Goal: Task Accomplishment & Management: Use online tool/utility

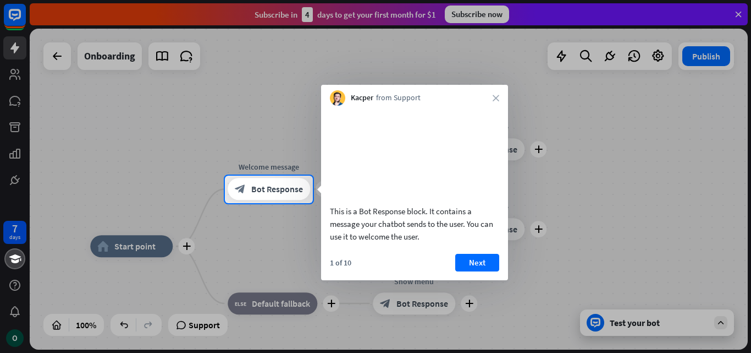
click at [738, 14] on div at bounding box center [375, 87] width 751 height 175
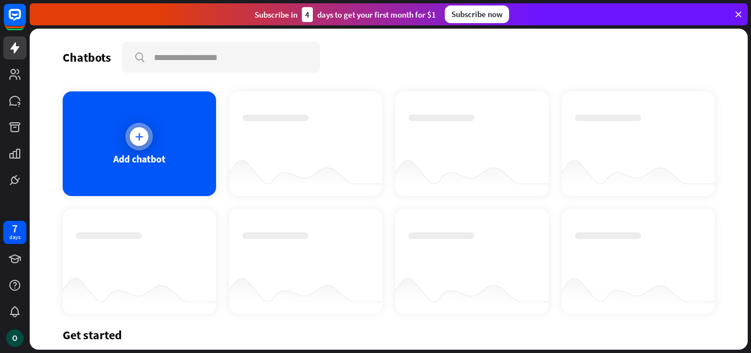
click at [153, 143] on div "Add chatbot" at bounding box center [139, 143] width 153 height 105
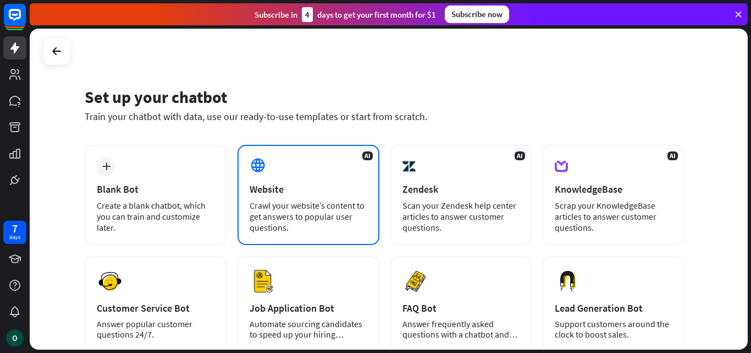
click at [266, 216] on div "Crawl your website’s content to get answers to popular user questions." at bounding box center [309, 216] width 118 height 33
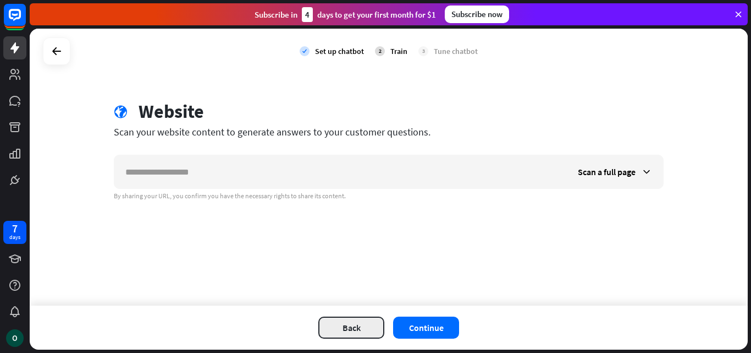
click at [371, 329] on button "Back" at bounding box center [351, 327] width 66 height 22
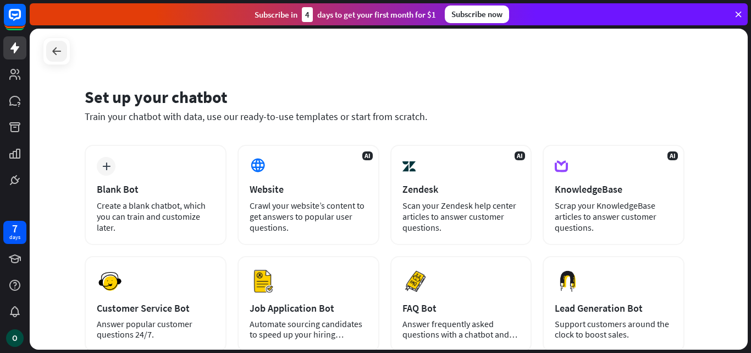
click at [58, 52] on icon at bounding box center [56, 51] width 13 height 13
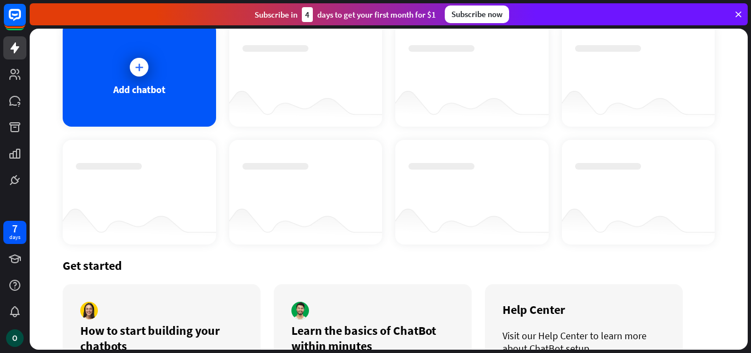
scroll to position [138, 0]
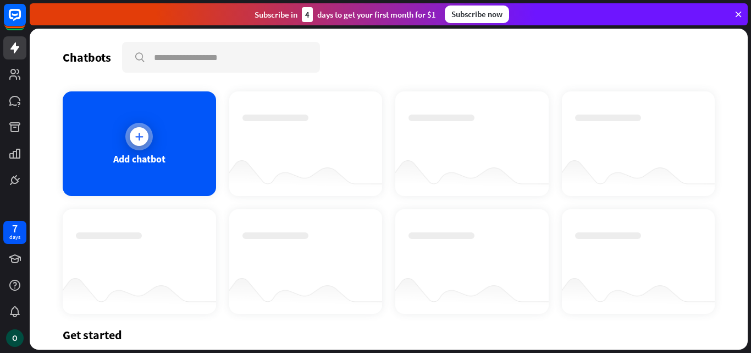
click at [142, 136] on icon at bounding box center [139, 136] width 11 height 11
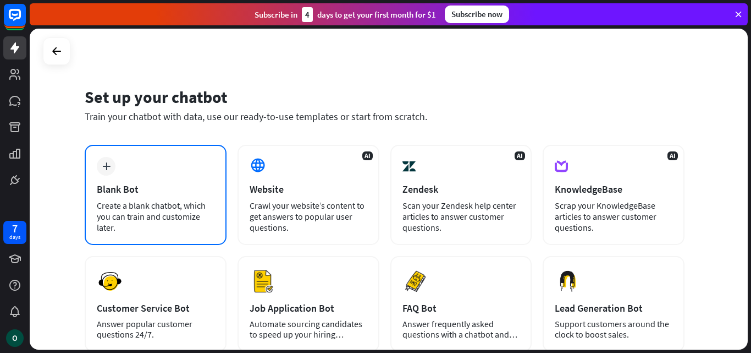
click at [124, 173] on div "plus Blank Bot Create a blank chatbot, which you can train and customize later." at bounding box center [156, 195] width 142 height 100
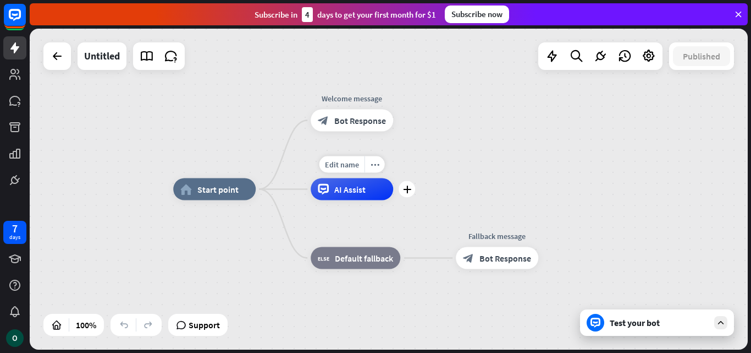
click at [351, 194] on span "AI Assist" at bounding box center [349, 189] width 31 height 11
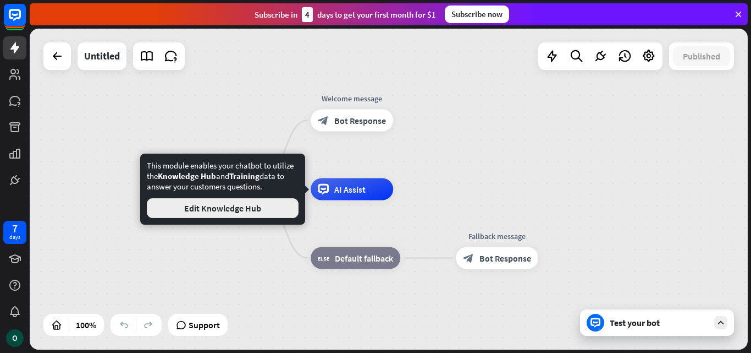
click at [221, 210] on button "Edit Knowledge Hub" at bounding box center [223, 208] width 152 height 20
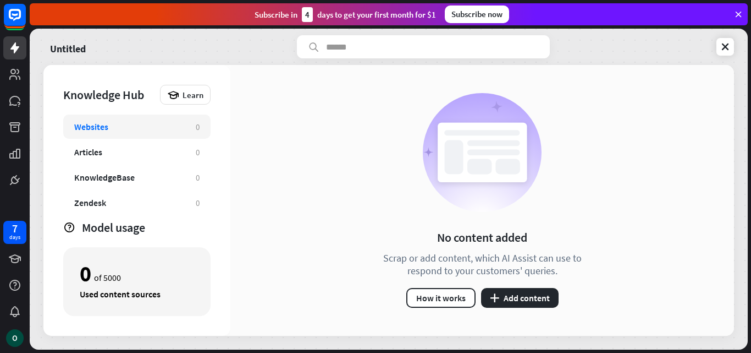
click at [460, 182] on circle at bounding box center [482, 152] width 119 height 119
click at [100, 123] on div "Websites" at bounding box center [91, 126] width 34 height 11
